Goal: Check status: Check status

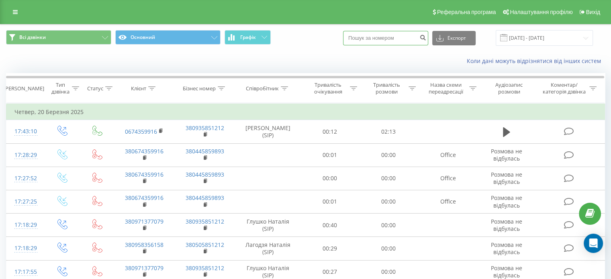
click at [397, 42] on input at bounding box center [385, 38] width 85 height 14
paste input "380509617907"
type input "380509617907"
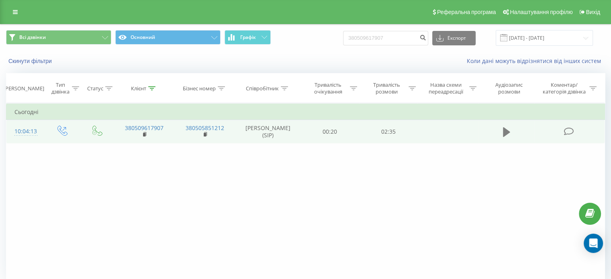
click at [503, 132] on icon at bounding box center [506, 131] width 7 height 11
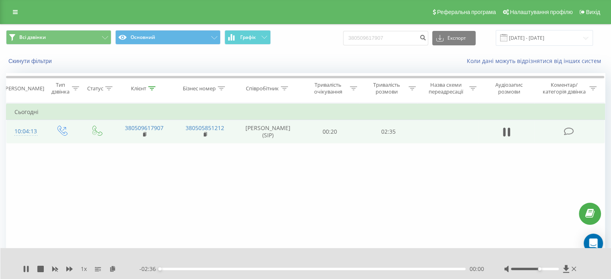
click at [543, 268] on div at bounding box center [535, 269] width 48 height 2
click at [177, 269] on div "00:08" at bounding box center [312, 269] width 305 height 2
click at [145, 133] on rect at bounding box center [144, 135] width 2 height 4
